Goal: Obtain resource: Obtain resource

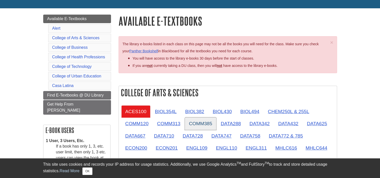
scroll to position [75, 0]
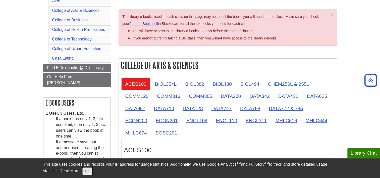
drag, startPoint x: 91, startPoint y: 171, endPoint x: 126, endPoint y: 160, distance: 36.8
click at [91, 171] on button "OK" at bounding box center [87, 171] width 10 height 8
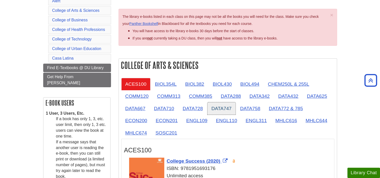
click at [221, 108] on link "DATA747" at bounding box center [222, 108] width 28 height 12
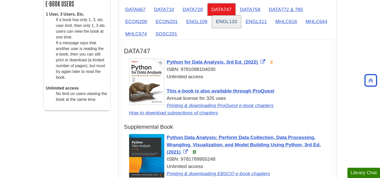
scroll to position [176, 0]
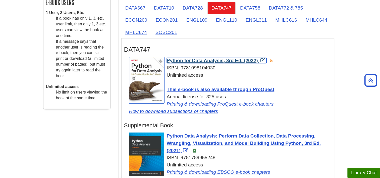
click at [263, 59] on link "Python for Data Analysis, 3rd Ed. (2022)" at bounding box center [217, 60] width 100 height 5
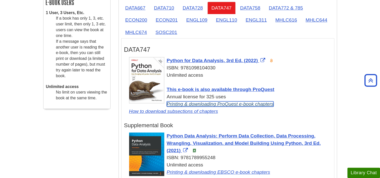
click at [200, 105] on link "Printing & downloading ProQuest e-book chapters" at bounding box center [220, 103] width 107 height 5
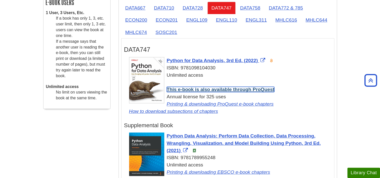
click at [174, 89] on link "This e-book is also available through ProQuest" at bounding box center [221, 89] width 108 height 5
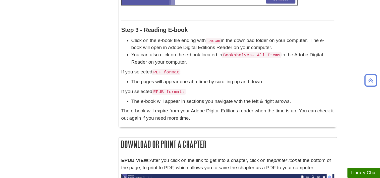
scroll to position [1516, 0]
